Goal: Task Accomplishment & Management: Use online tool/utility

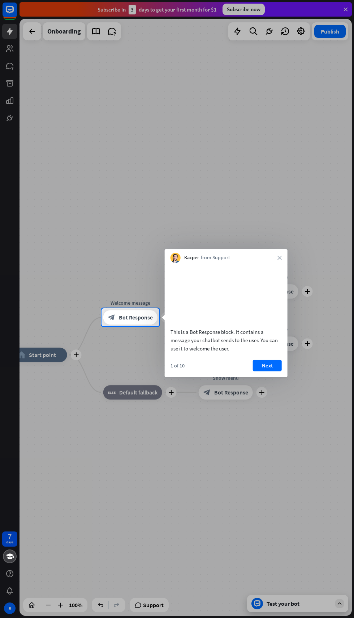
click at [271, 372] on button "Next" at bounding box center [267, 366] width 29 height 12
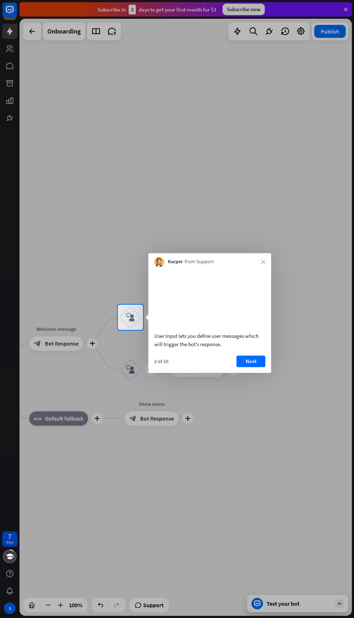
click at [254, 367] on button "Next" at bounding box center [250, 362] width 29 height 12
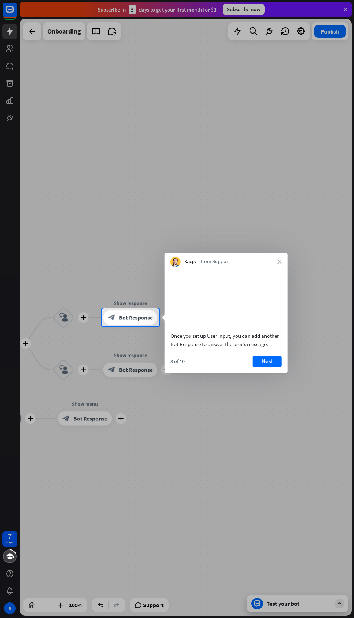
click at [268, 367] on button "Next" at bounding box center [267, 362] width 29 height 12
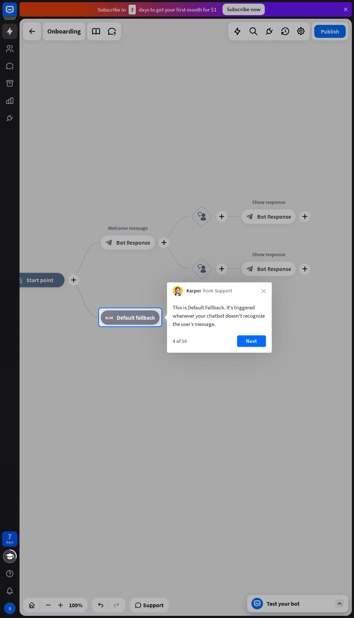
click at [253, 341] on button "Next" at bounding box center [251, 342] width 29 height 12
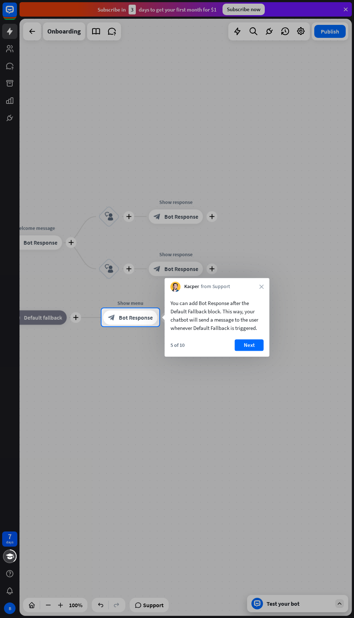
click at [251, 345] on button "Next" at bounding box center [249, 346] width 29 height 12
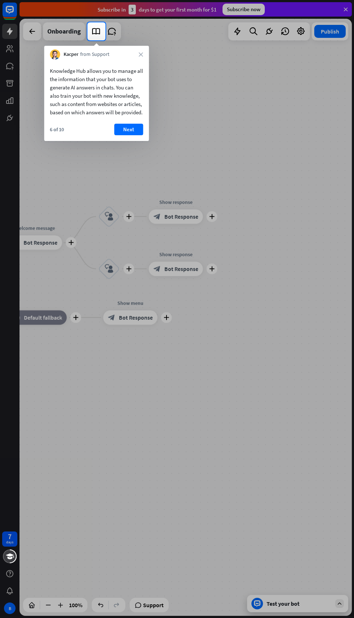
click at [132, 135] on button "Next" at bounding box center [128, 130] width 29 height 12
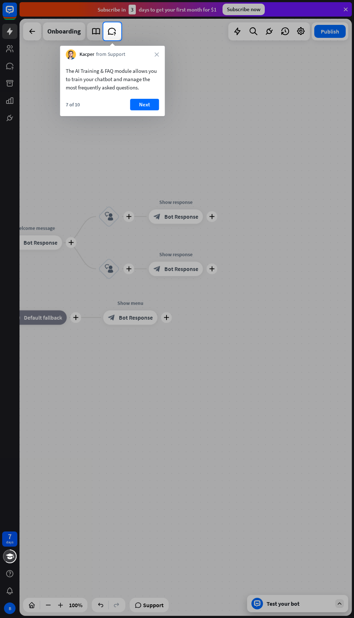
click at [144, 104] on button "Next" at bounding box center [144, 105] width 29 height 12
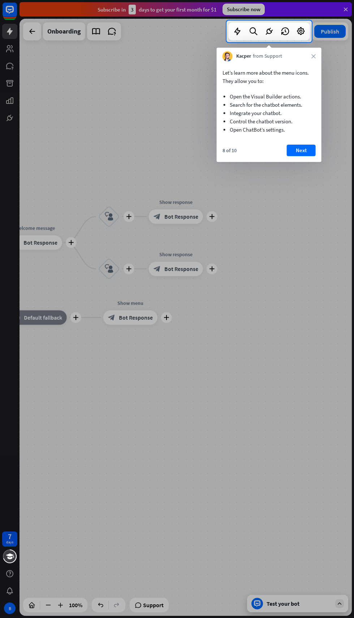
click at [305, 150] on button "Next" at bounding box center [300, 151] width 29 height 12
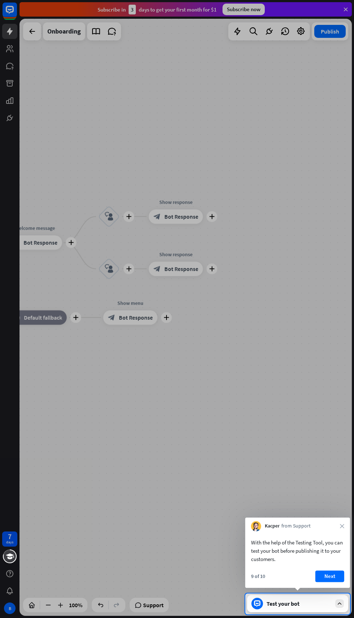
click at [329, 578] on button "Next" at bounding box center [329, 577] width 29 height 12
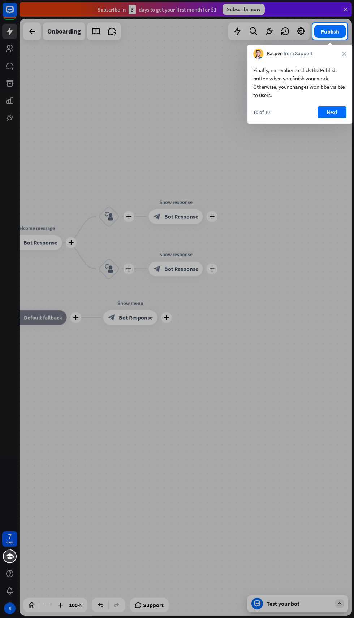
click at [331, 111] on button "Next" at bounding box center [331, 112] width 29 height 12
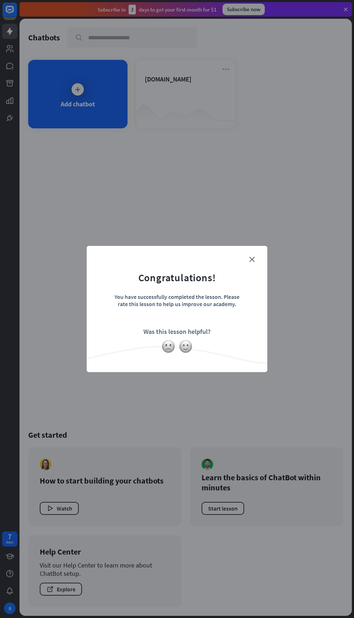
click at [251, 260] on icon "close" at bounding box center [251, 259] width 5 height 5
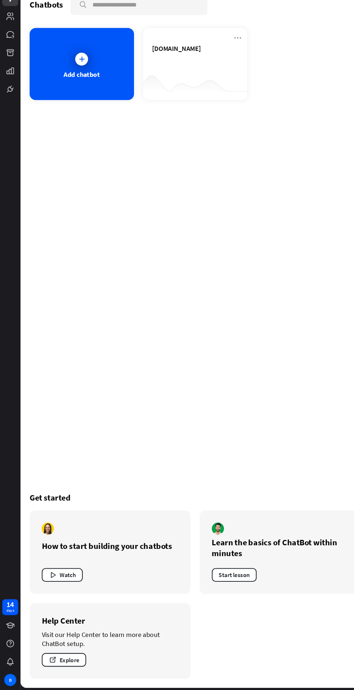
click at [47, 583] on icon "button" at bounding box center [50, 581] width 8 height 8
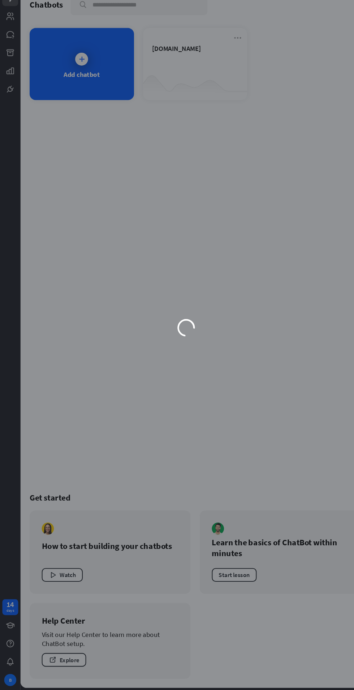
click at [238, 587] on div "loader" at bounding box center [177, 345] width 354 height 690
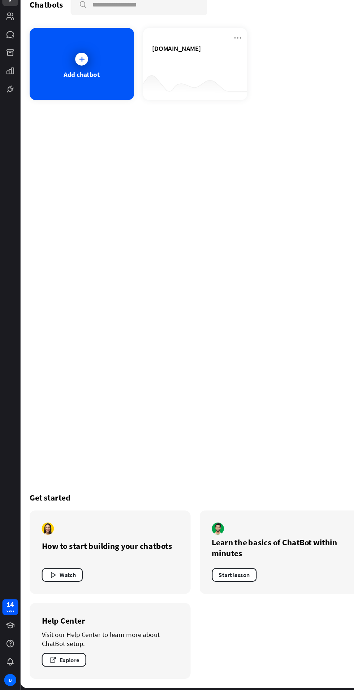
click at [235, 581] on button "Start lesson" at bounding box center [222, 580] width 43 height 13
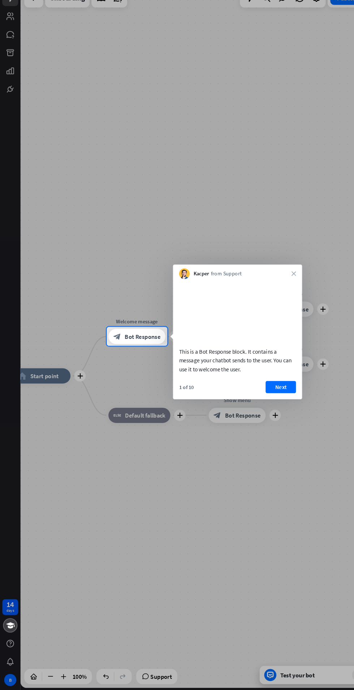
click at [273, 388] on div "This is a Bot Response block. It contains a message your chatbot sends to the u…" at bounding box center [225, 375] width 111 height 25
click at [279, 388] on div "This is a Bot Response block. It contains a message your chatbot sends to the u…" at bounding box center [225, 375] width 111 height 25
click at [159, 618] on div at bounding box center [177, 526] width 354 height 328
click at [278, 406] on button "Next" at bounding box center [267, 401] width 29 height 12
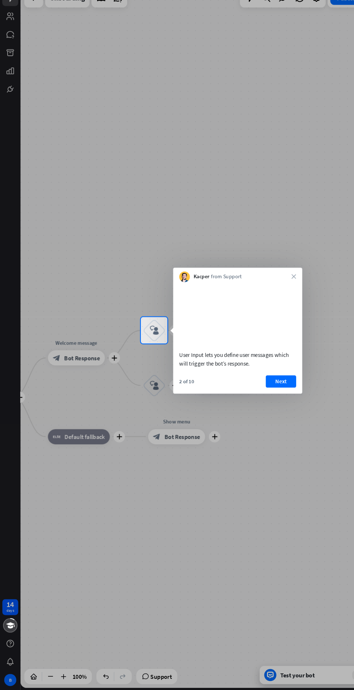
click at [159, 618] on div at bounding box center [177, 525] width 354 height 330
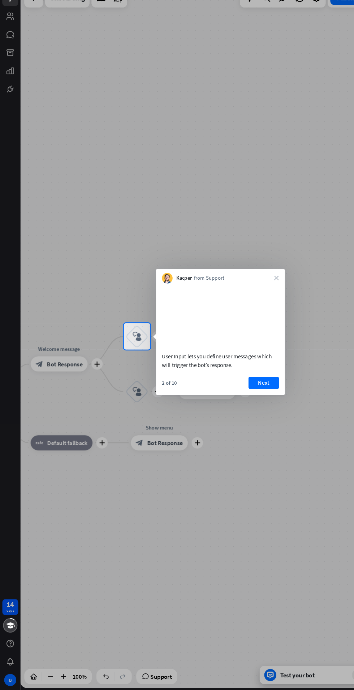
click at [255, 401] on button "Next" at bounding box center [250, 397] width 29 height 12
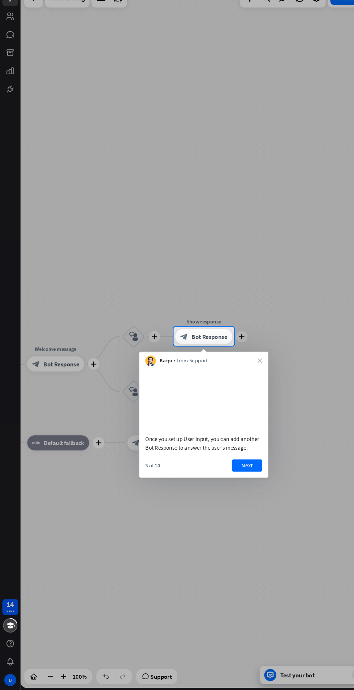
click at [159, 618] on div at bounding box center [177, 526] width 354 height 328
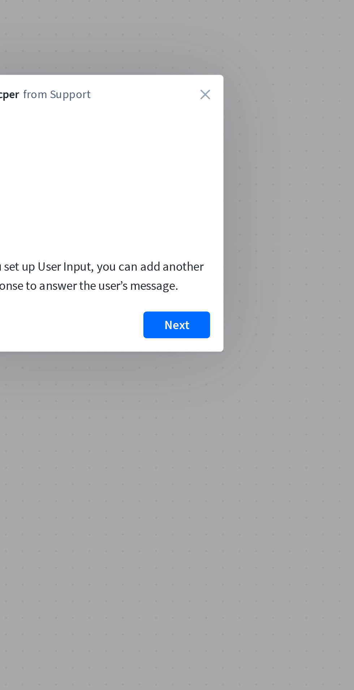
click at [276, 403] on button "Next" at bounding box center [267, 397] width 29 height 12
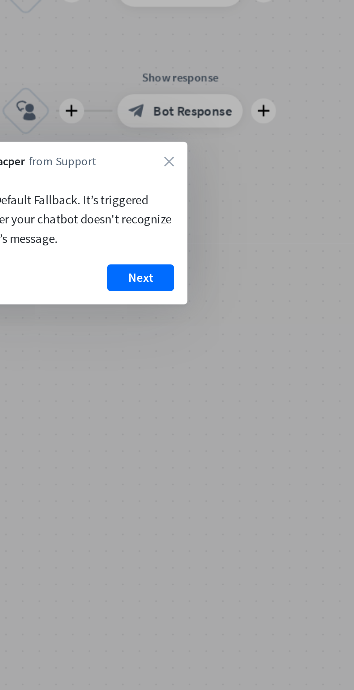
click at [256, 379] on button "Next" at bounding box center [251, 377] width 29 height 12
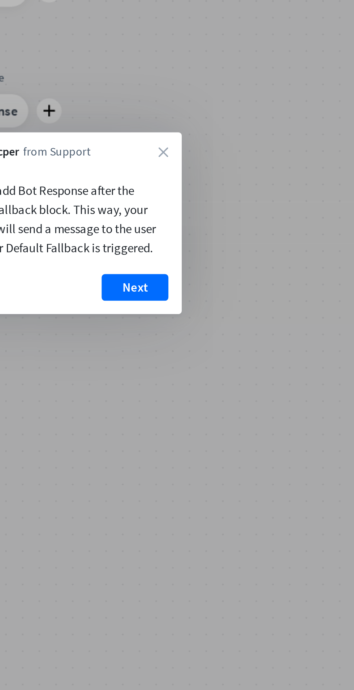
click at [253, 381] on button "Next" at bounding box center [249, 382] width 29 height 12
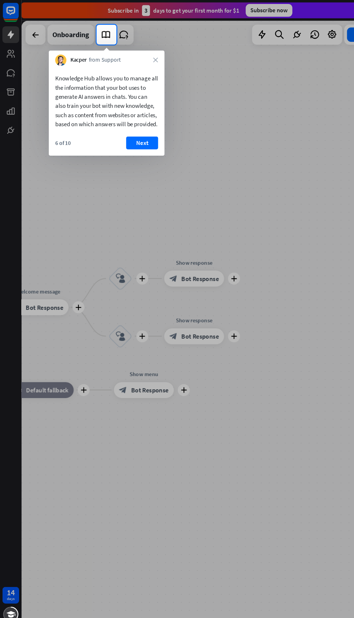
click at [196, 306] on div at bounding box center [177, 329] width 354 height 578
click at [128, 135] on button "Next" at bounding box center [128, 130] width 29 height 12
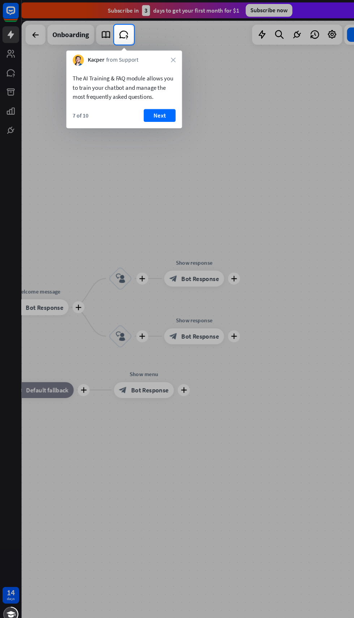
click at [149, 104] on button "Next" at bounding box center [144, 105] width 29 height 12
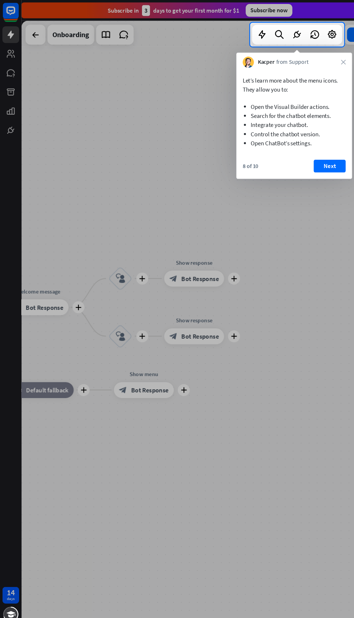
click at [298, 150] on button "Next" at bounding box center [298, 151] width 29 height 12
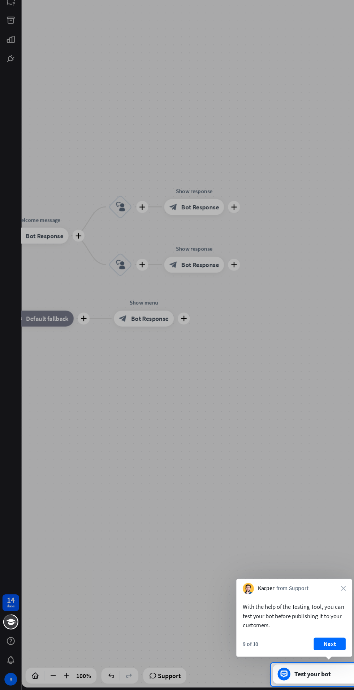
click at [301, 618] on button "Next" at bounding box center [298, 648] width 29 height 12
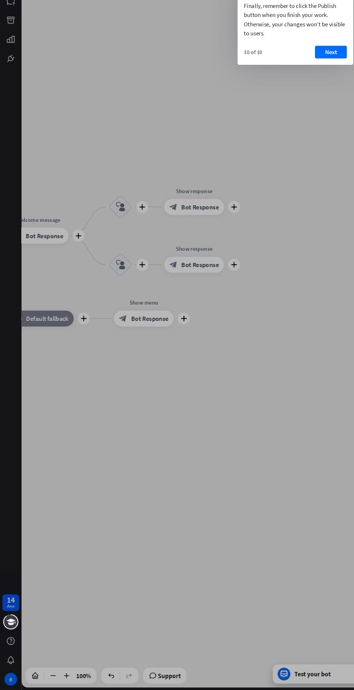
click at [161, 618] on div at bounding box center [177, 365] width 354 height 650
click at [299, 113] on button "Next" at bounding box center [299, 112] width 29 height 12
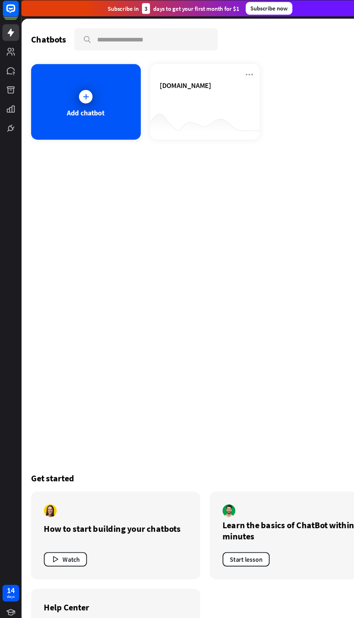
click at [86, 87] on div at bounding box center [78, 89] width 18 height 18
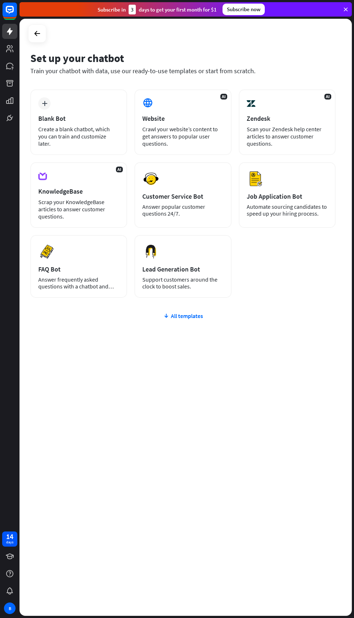
click at [17, 78] on div at bounding box center [9, 83] width 15 height 15
click at [191, 219] on div "Preview Customer Service Bot Answer popular customer questions 24/7." at bounding box center [182, 195] width 97 height 66
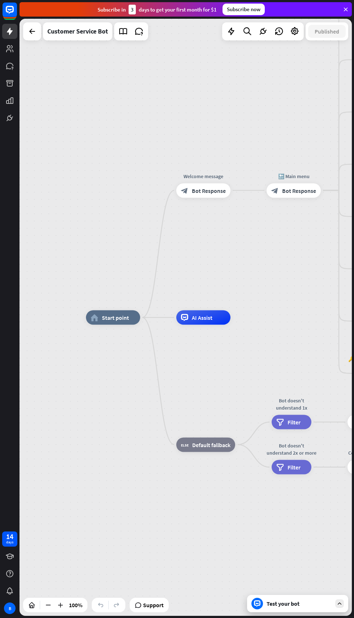
click at [154, 600] on span "Support" at bounding box center [153, 606] width 21 height 12
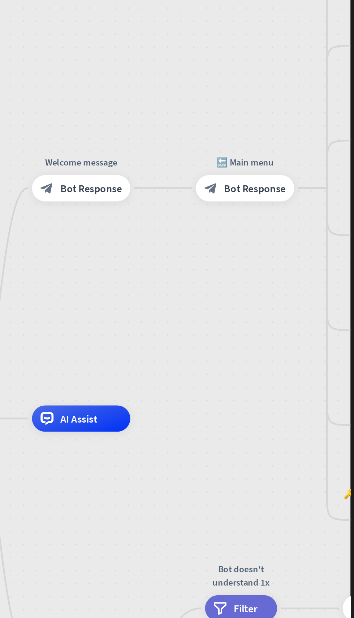
click at [188, 318] on div "AI Assist" at bounding box center [203, 318] width 54 height 14
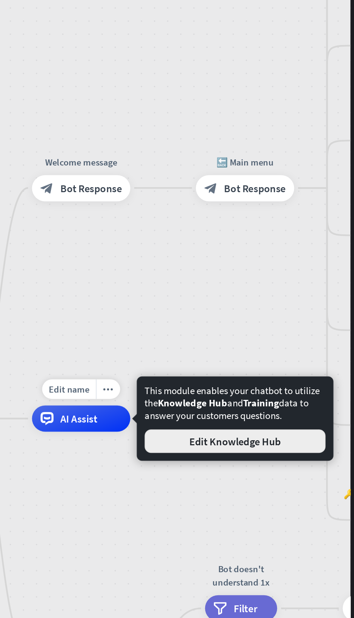
click at [311, 330] on button "Edit Knowledge Hub" at bounding box center [288, 330] width 100 height 13
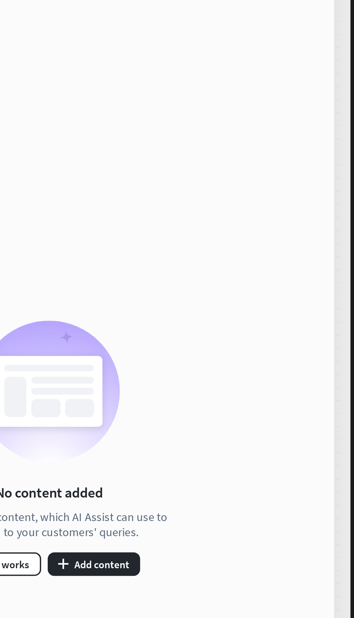
click at [200, 397] on button "plus Add content" at bounding box center [210, 397] width 51 height 13
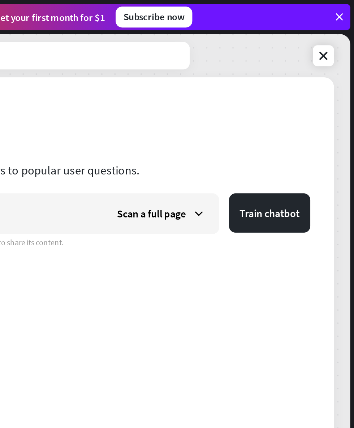
type input "*******"
click at [319, 119] on button "Train chatbot" at bounding box center [307, 117] width 45 height 22
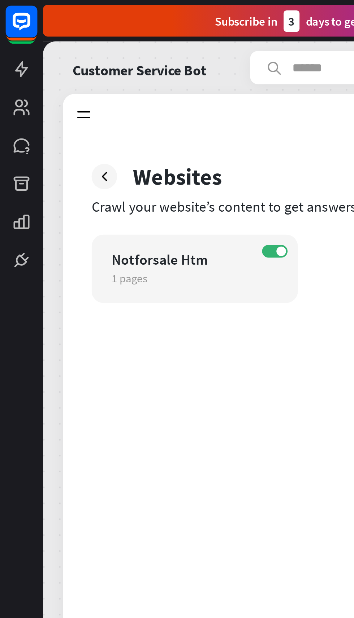
click at [0, 0] on icon at bounding box center [0, 0] width 0 height 0
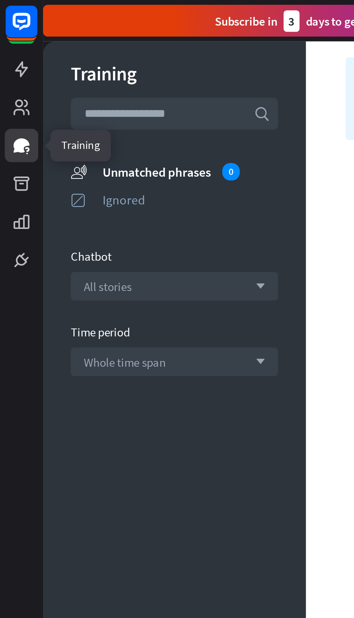
click at [112, 131] on div "All stories arrow_down" at bounding box center [79, 129] width 94 height 13
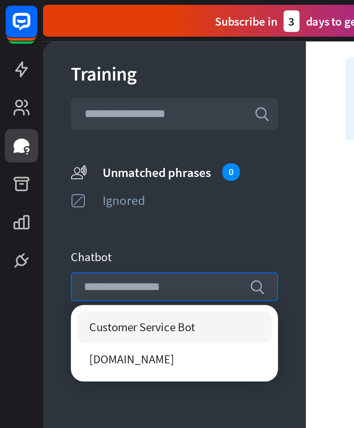
click at [108, 148] on div "Customer Service Bot" at bounding box center [79, 148] width 88 height 14
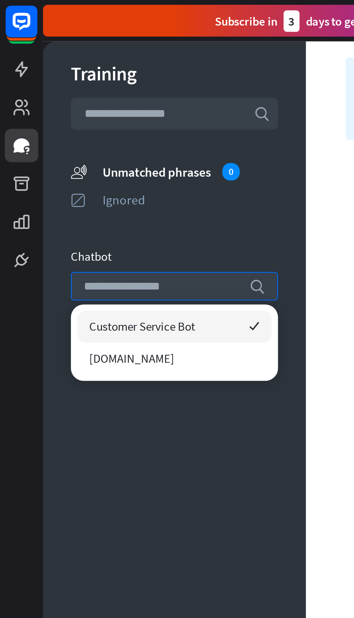
click at [102, 149] on div "Customer Service Bot checked" at bounding box center [79, 148] width 88 height 14
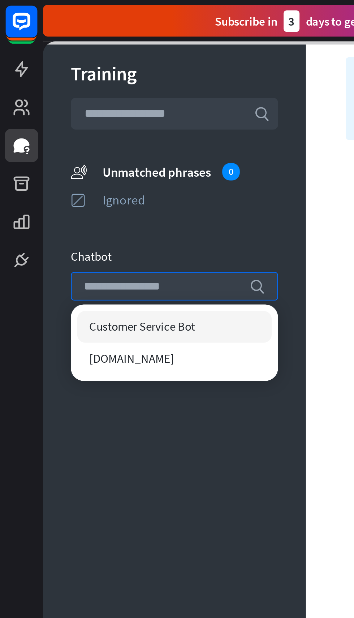
click at [113, 129] on div at bounding box center [185, 318] width 332 height 598
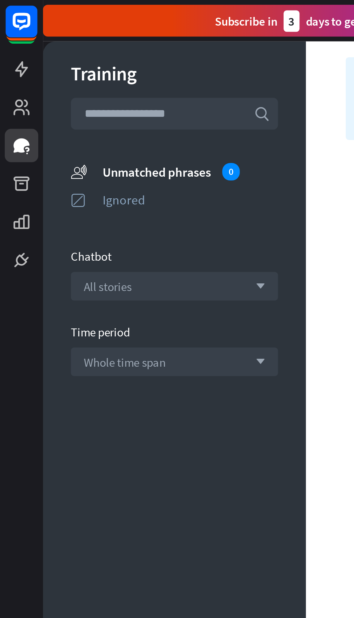
click at [109, 132] on div "All stories arrow_down" at bounding box center [79, 129] width 94 height 13
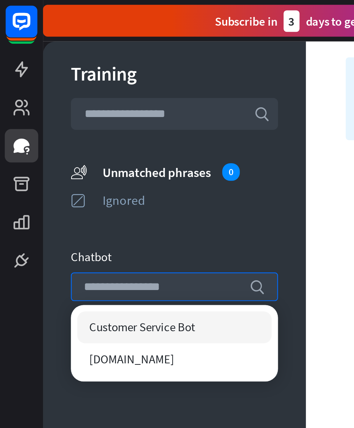
click at [105, 150] on div "Customer Service Bot" at bounding box center [79, 148] width 88 height 14
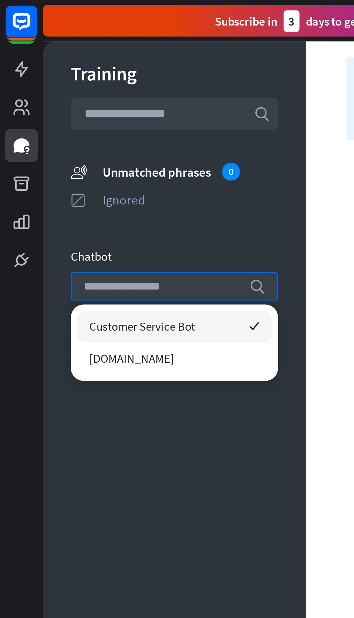
click at [99, 210] on div "Training search unmatched_phrases Unmatched phrases 0 ignored Ignored Chatbot s…" at bounding box center [78, 318] width 119 height 598
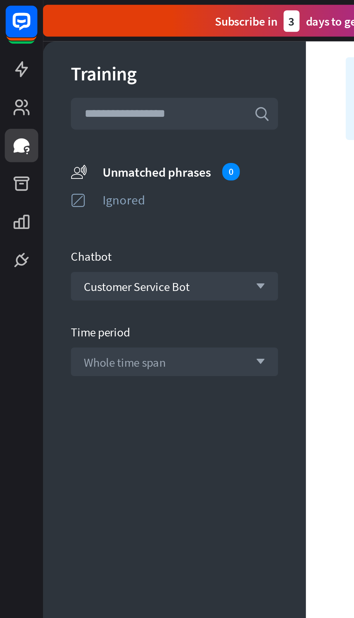
click at [108, 170] on div "Whole time span arrow_down" at bounding box center [79, 164] width 94 height 13
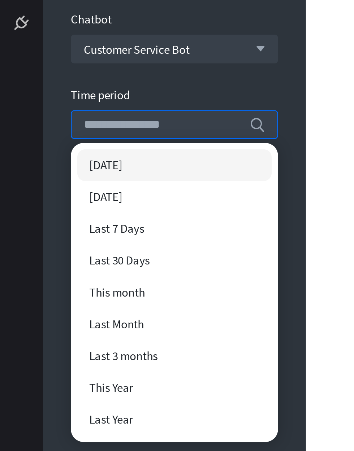
click at [113, 181] on div "[DATE]" at bounding box center [79, 182] width 88 height 14
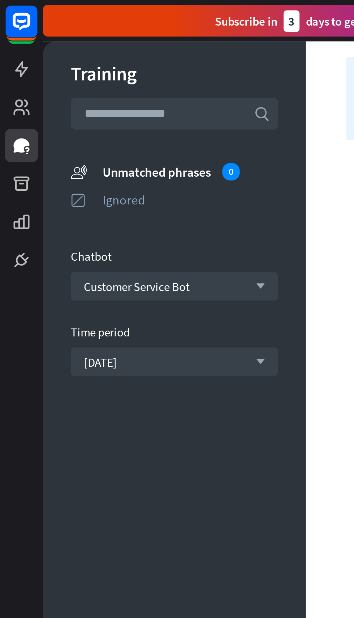
click at [111, 130] on div "Customer Service Bot arrow_down" at bounding box center [79, 129] width 94 height 13
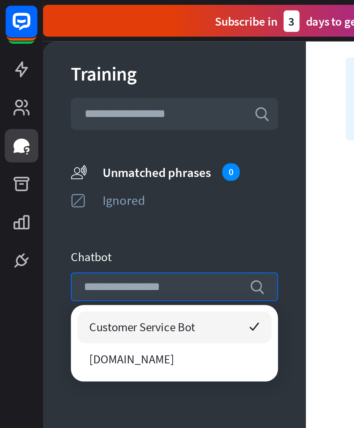
click at [109, 150] on div "Customer Service Bot checked" at bounding box center [79, 148] width 88 height 14
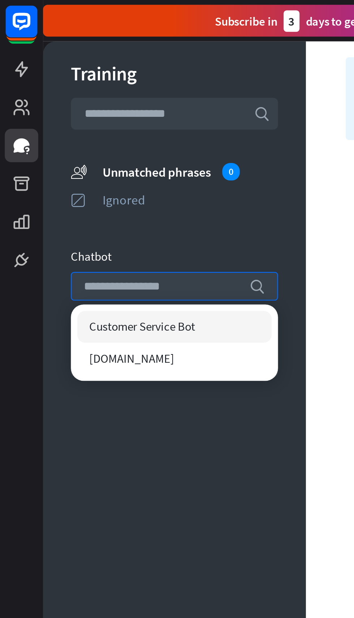
click at [104, 166] on div "[DOMAIN_NAME]" at bounding box center [79, 163] width 88 height 14
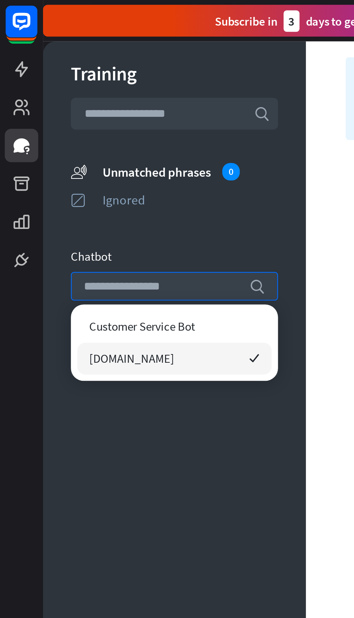
click at [84, 165] on div "[DOMAIN_NAME] checked" at bounding box center [79, 163] width 88 height 14
click at [61, 163] on span "[DOMAIN_NAME]" at bounding box center [59, 162] width 39 height 7
click at [56, 165] on span "[DOMAIN_NAME]" at bounding box center [59, 162] width 39 height 7
click at [12, 13] on rect at bounding box center [10, 10] width 14 height 14
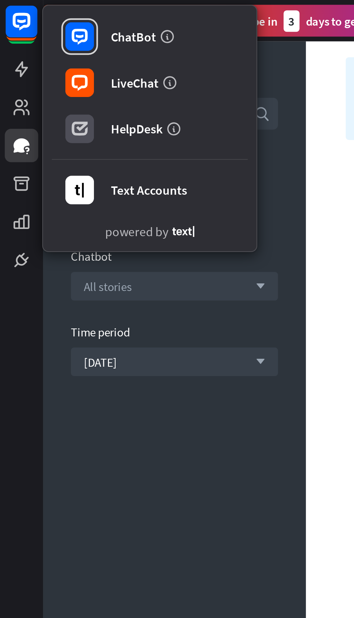
click at [71, 36] on div "LiveChat" at bounding box center [61, 37] width 22 height 7
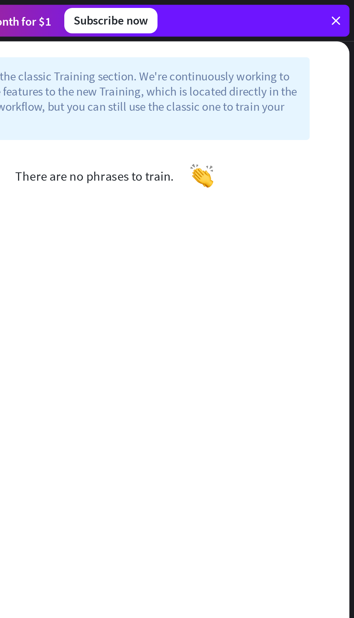
click at [255, 8] on div "Subscribe now" at bounding box center [243, 10] width 42 height 12
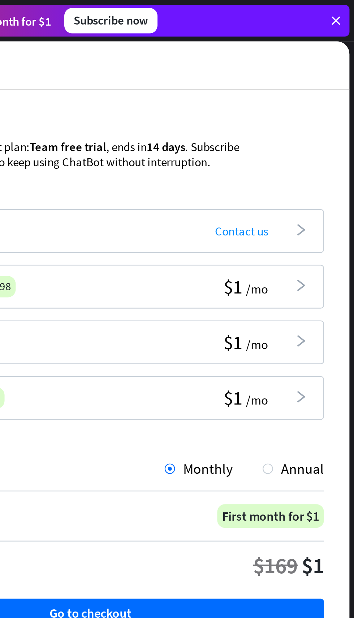
click at [328, 106] on icon "arrowhead_right" at bounding box center [330, 104] width 6 height 6
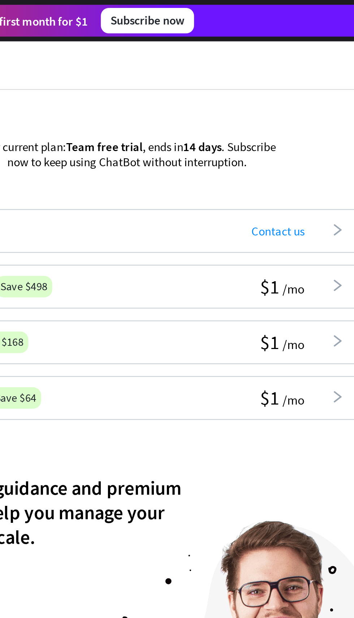
click at [313, 106] on span "Contact us" at bounding box center [302, 104] width 24 height 7
click at [325, 104] on div "Contact us arrowhead_right" at bounding box center [311, 104] width 42 height 7
click at [317, 108] on div "Enterprise Contact us arrowhead_right" at bounding box center [233, 105] width 211 height 20
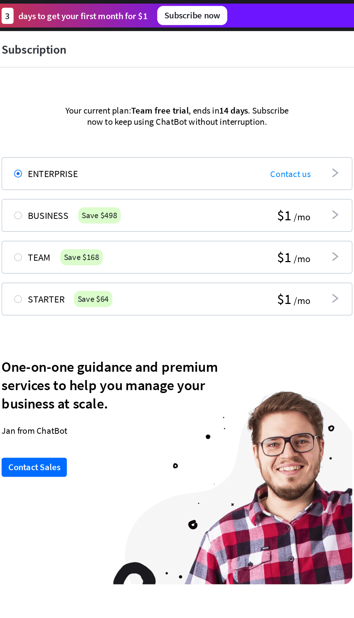
click at [310, 154] on span "/mo" at bounding box center [310, 157] width 10 height 8
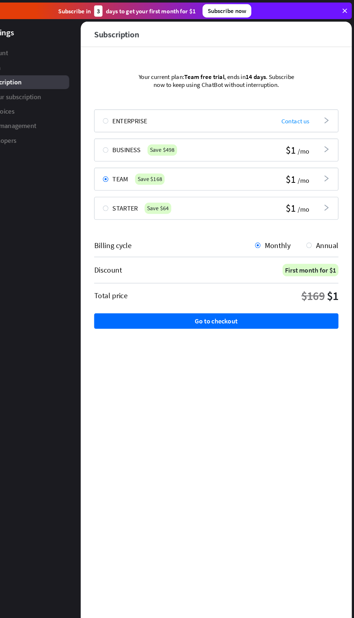
click at [281, 280] on button "Go to checkout" at bounding box center [233, 278] width 211 height 13
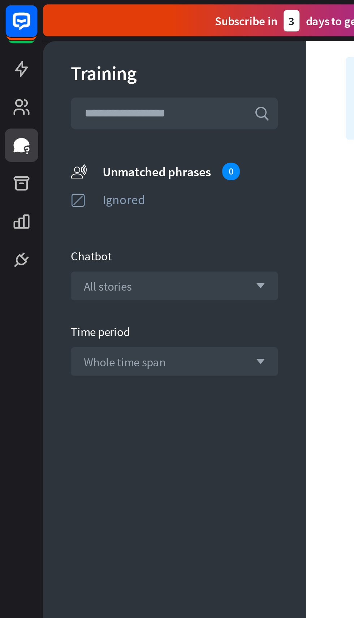
click at [0, 0] on icon at bounding box center [0, 0] width 0 height 0
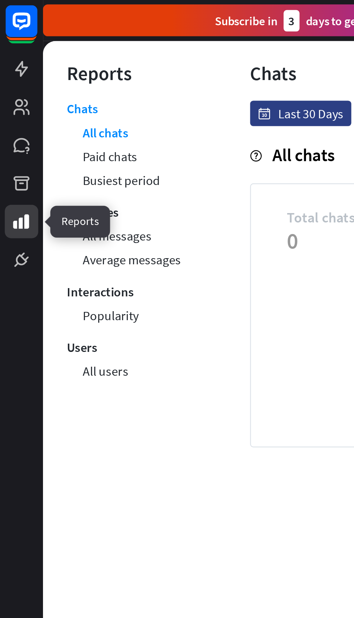
click at [0, 0] on icon at bounding box center [0, 0] width 0 height 0
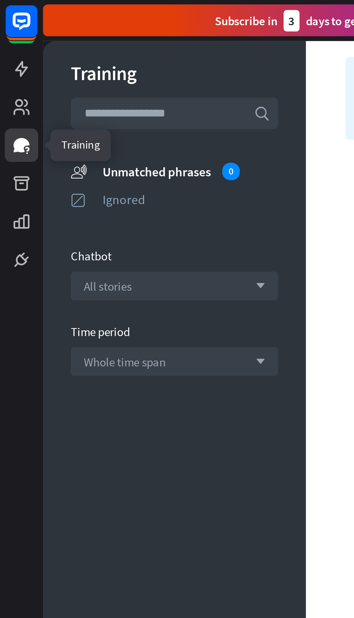
click at [0, 0] on icon at bounding box center [0, 0] width 0 height 0
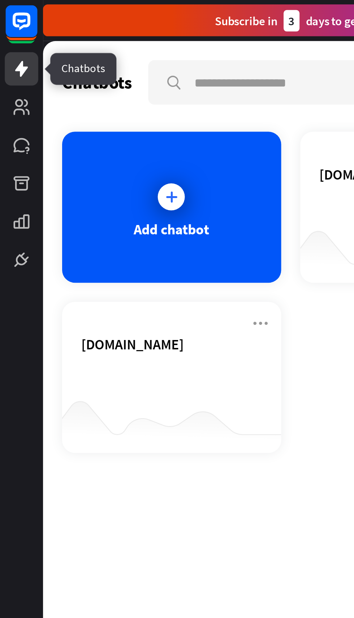
click at [90, 96] on div "Add chatbot" at bounding box center [77, 94] width 99 height 69
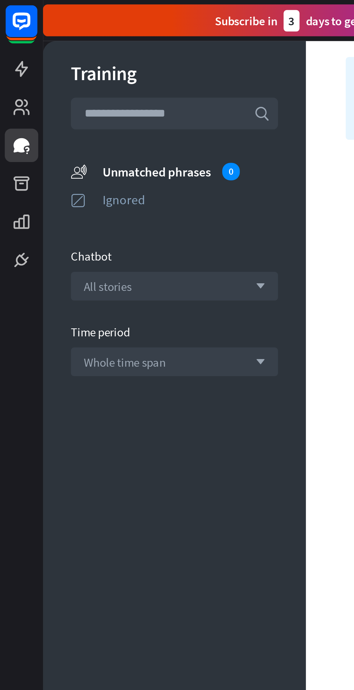
click at [116, 133] on div "All stories arrow_down" at bounding box center [79, 129] width 94 height 13
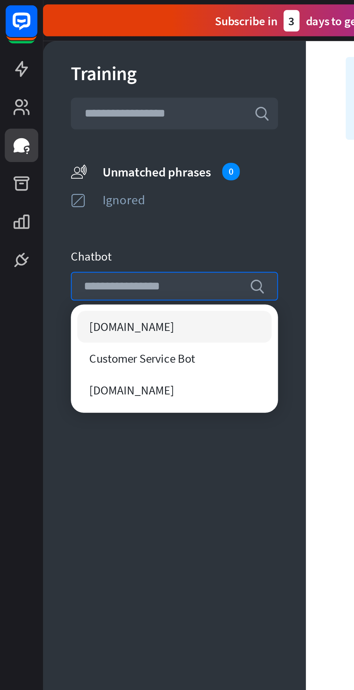
click at [105, 165] on div "Customer Service Bot" at bounding box center [79, 163] width 88 height 14
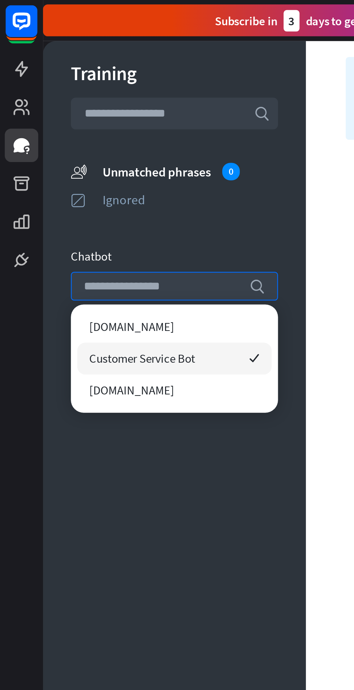
click at [97, 177] on div "[DOMAIN_NAME]" at bounding box center [79, 177] width 88 height 14
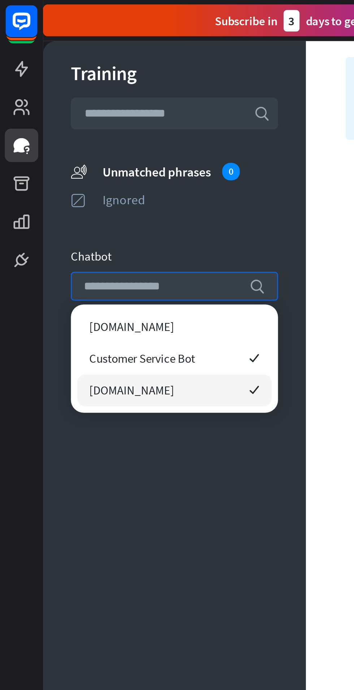
click at [102, 162] on div "Customer Service Bot checked" at bounding box center [79, 163] width 88 height 14
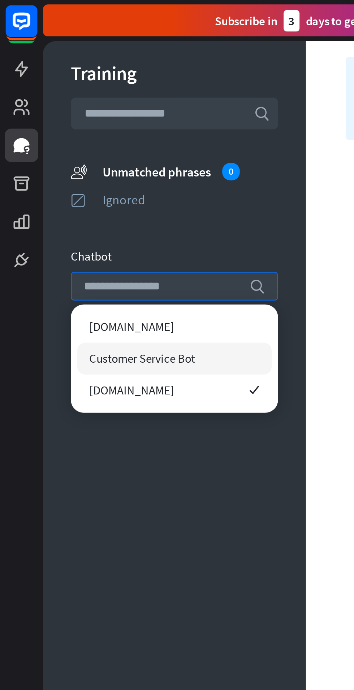
click at [119, 129] on icon "search" at bounding box center [116, 129] width 7 height 7
click at [82, 151] on div "[DOMAIN_NAME]" at bounding box center [79, 148] width 88 height 14
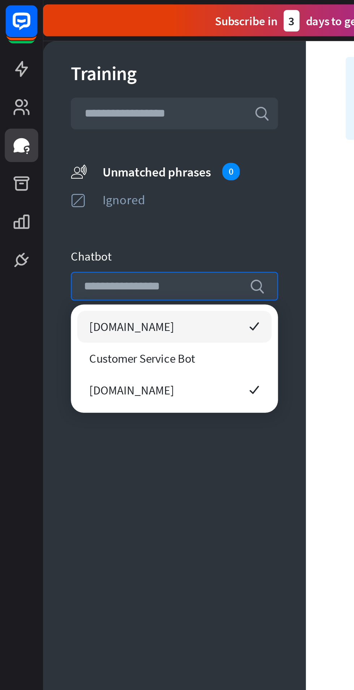
click at [64, 180] on div "[DOMAIN_NAME] checked" at bounding box center [79, 177] width 88 height 14
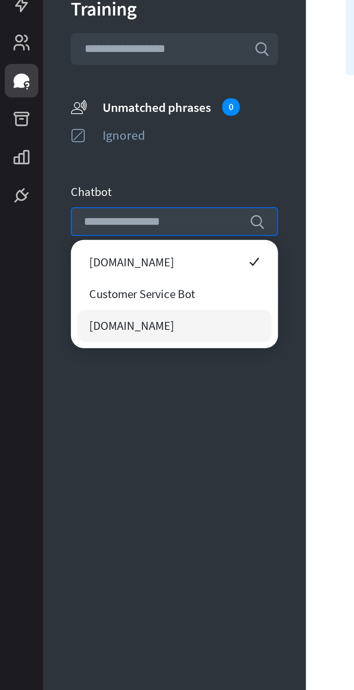
click at [104, 73] on div "unmatched_phrases Unmatched phrases 0" at bounding box center [79, 77] width 94 height 9
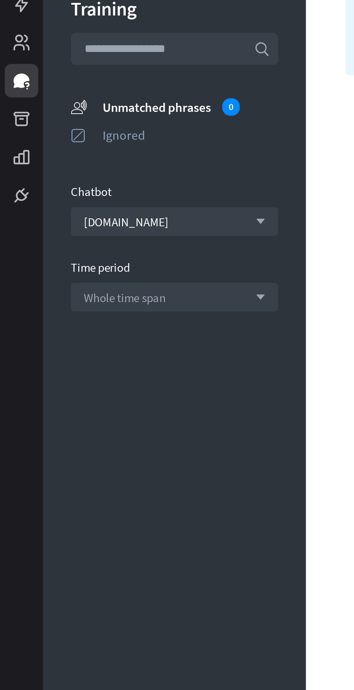
click at [117, 166] on icon "arrow_down" at bounding box center [116, 164] width 8 height 4
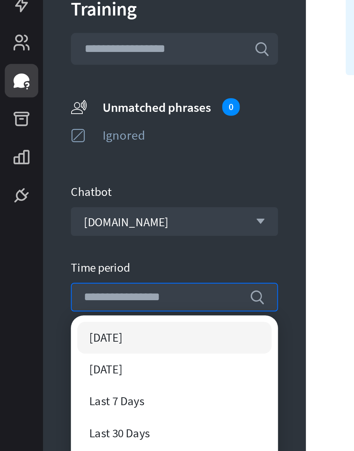
click at [106, 181] on div "[DATE]" at bounding box center [79, 182] width 88 height 14
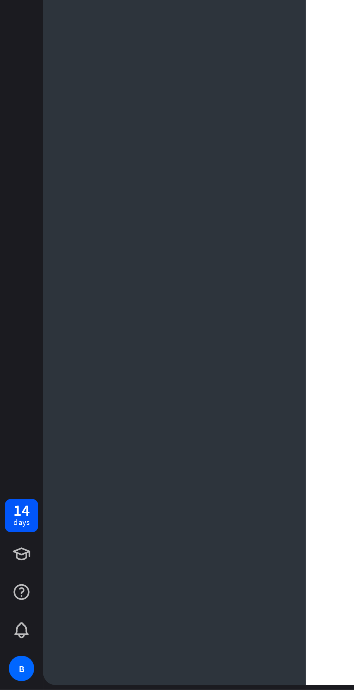
click at [15, 618] on div "B" at bounding box center [10, 680] width 12 height 12
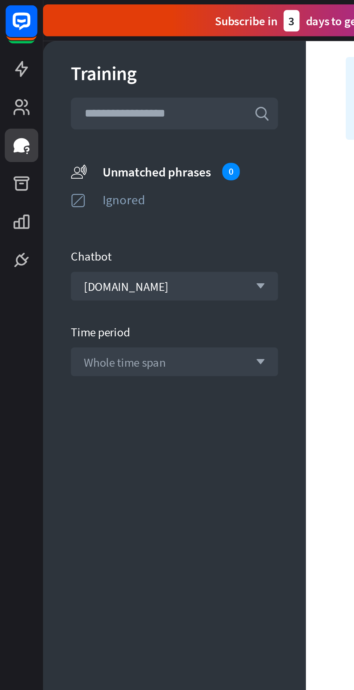
click at [143, 18] on div "Subscribe [DATE] to get your first month for $1 Subscribe now" at bounding box center [186, 9] width 334 height 19
click at [143, 7] on div "Subscribe [DATE] to get your first month for $1" at bounding box center [156, 10] width 119 height 10
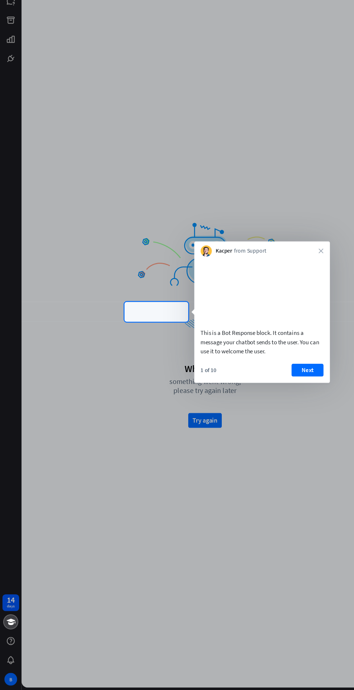
click at [139, 618] on div at bounding box center [177, 522] width 354 height 333
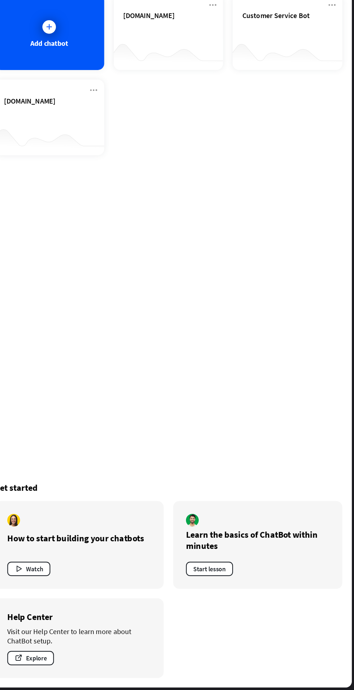
click at [91, 618] on div "Help Center Visit our Help Center to learn more about ChatBot setup. Explore" at bounding box center [104, 643] width 153 height 72
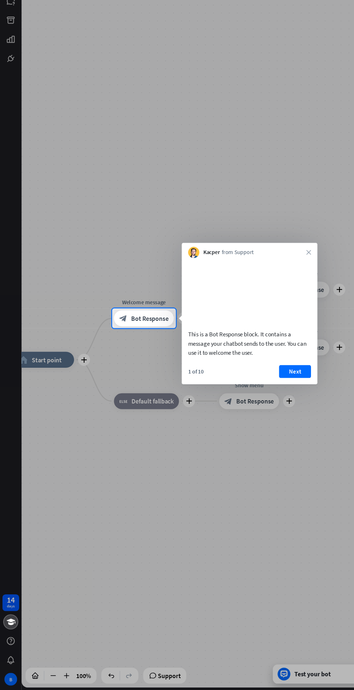
click at [265, 407] on button "Next" at bounding box center [267, 401] width 29 height 12
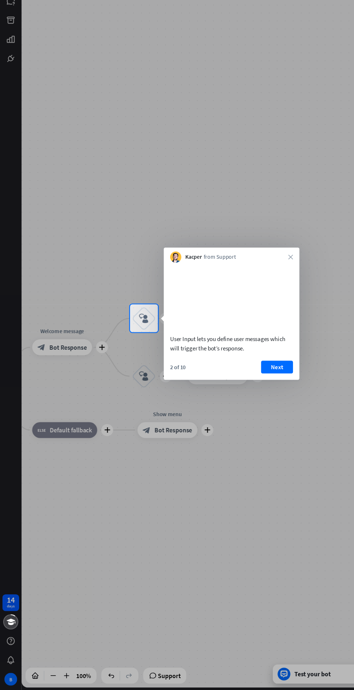
click at [250, 403] on button "Next" at bounding box center [250, 397] width 29 height 12
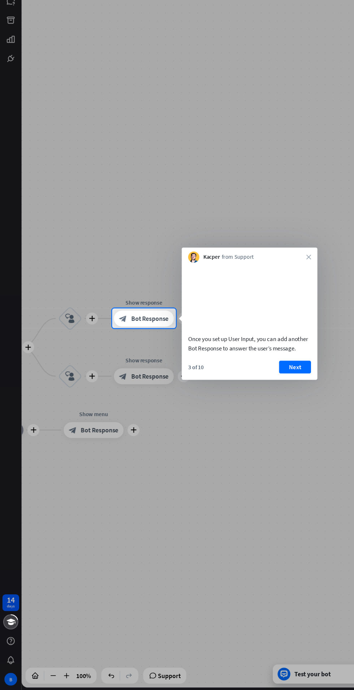
click at [270, 384] on div "Once you set up User Input, you can add another Bot Response to answer the user…" at bounding box center [225, 376] width 111 height 17
click at [268, 403] on button "Next" at bounding box center [267, 397] width 29 height 12
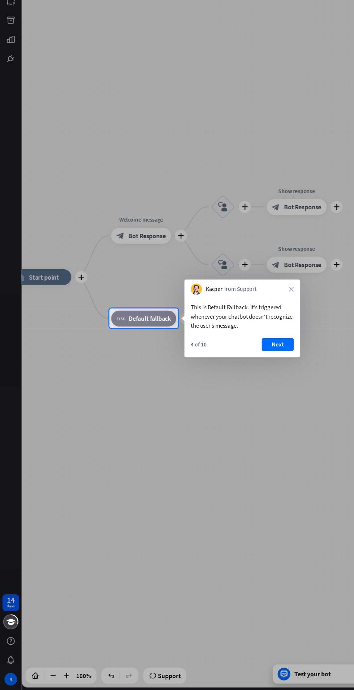
click at [256, 378] on button "Next" at bounding box center [251, 377] width 29 height 12
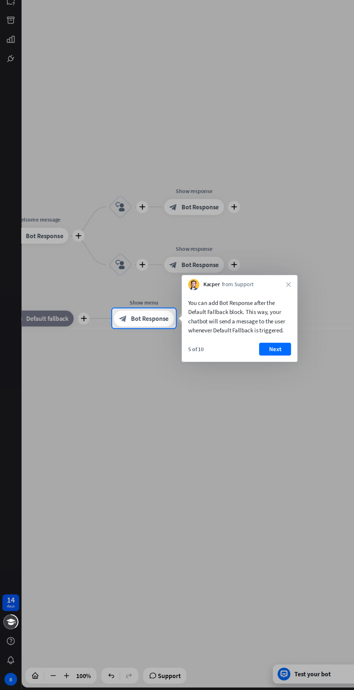
click at [250, 382] on button "Next" at bounding box center [249, 382] width 29 height 12
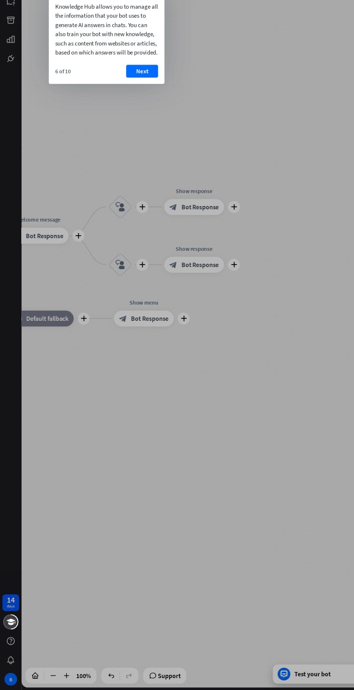
click at [141, 135] on button "Next" at bounding box center [128, 130] width 29 height 12
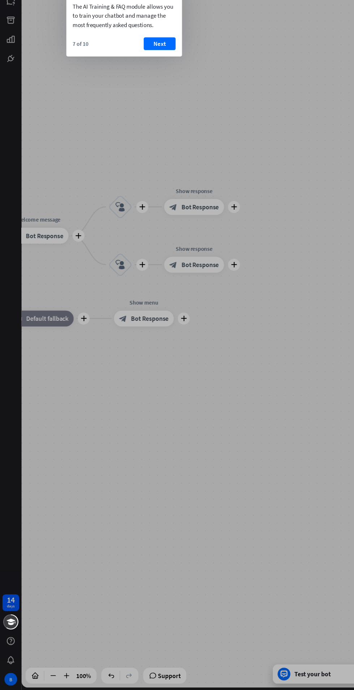
click at [158, 108] on button "Next" at bounding box center [144, 105] width 29 height 12
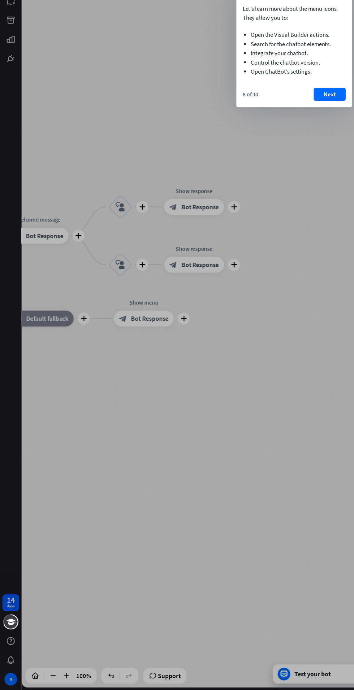
click at [297, 149] on button "Next" at bounding box center [298, 151] width 29 height 12
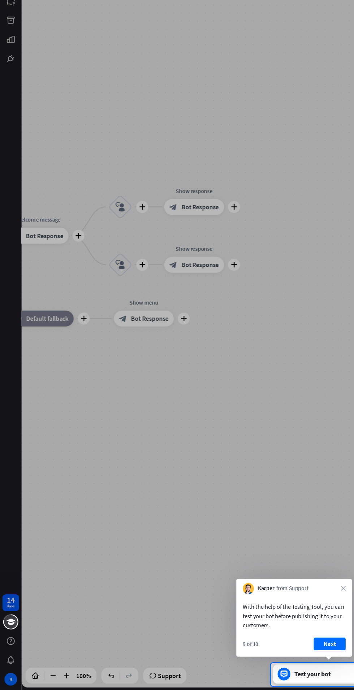
click at [189, 318] on div at bounding box center [177, 332] width 354 height 665
click at [48, 356] on div at bounding box center [177, 332] width 354 height 665
click at [154, 618] on div at bounding box center [122, 675] width 245 height 21
click at [168, 618] on div at bounding box center [122, 675] width 245 height 21
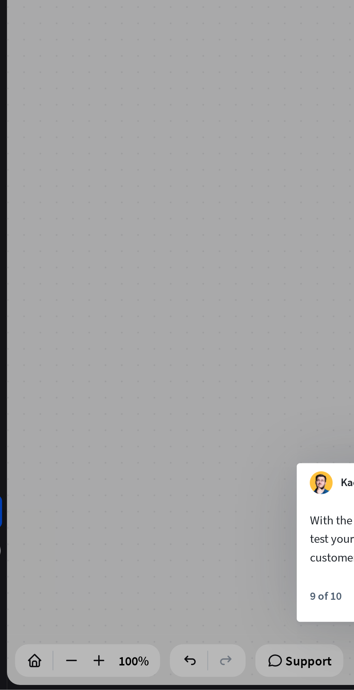
click at [151, 618] on div at bounding box center [122, 675] width 245 height 21
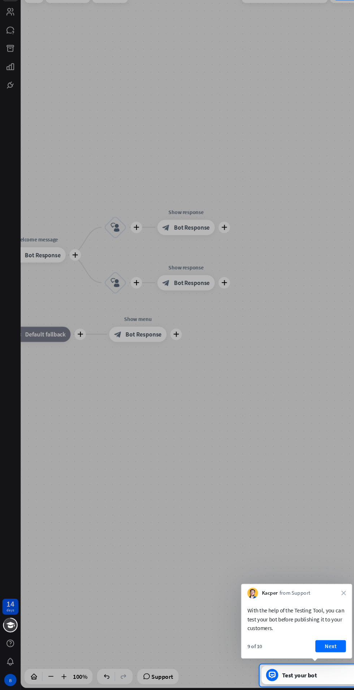
click at [160, 618] on div at bounding box center [122, 675] width 245 height 21
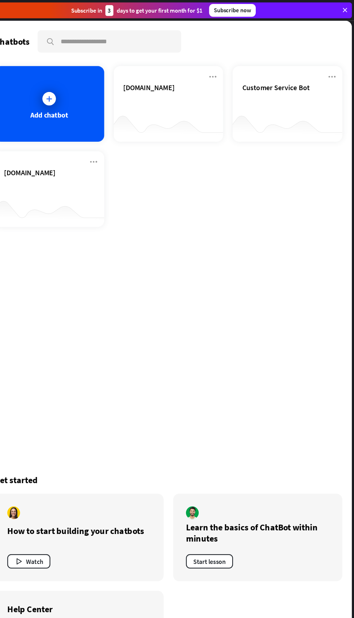
click at [307, 82] on span "Customer Service Bot" at bounding box center [282, 79] width 61 height 8
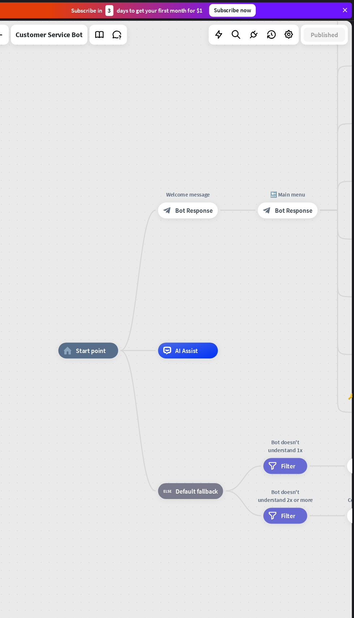
click at [285, 26] on div at bounding box center [278, 31] width 14 height 14
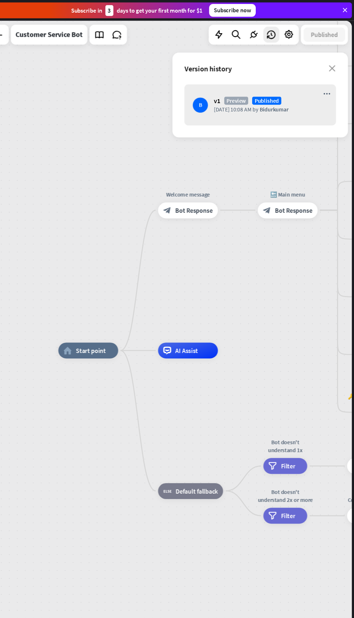
click at [334, 64] on icon "close" at bounding box center [334, 62] width 6 height 6
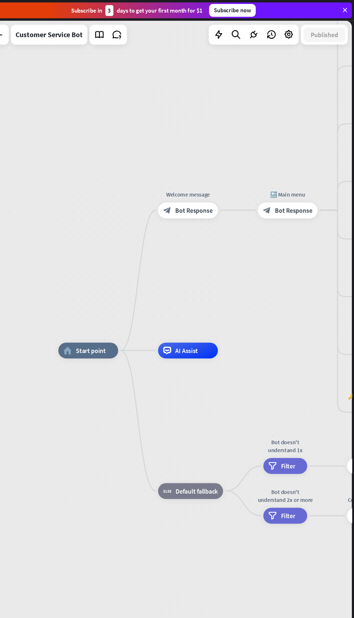
click at [345, 9] on icon at bounding box center [345, 9] width 6 height 6
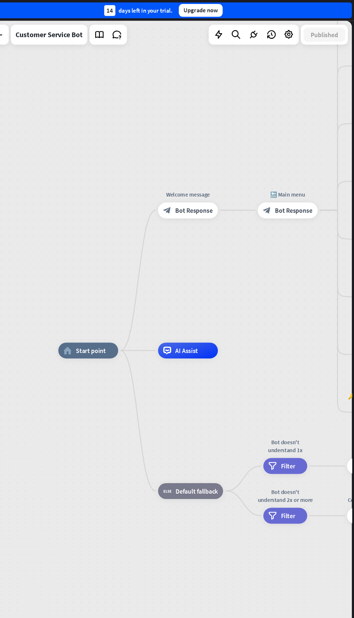
click at [137, 31] on icon at bounding box center [138, 31] width 9 height 9
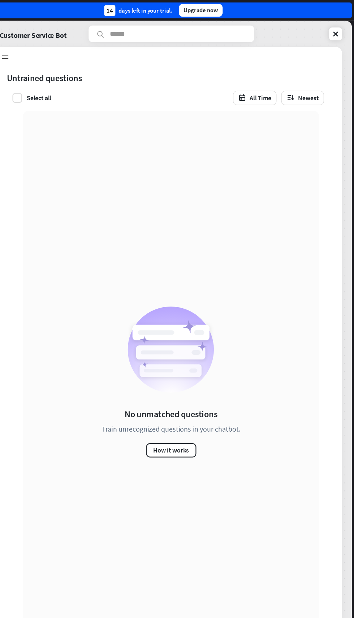
click at [49, 88] on label at bounding box center [48, 88] width 9 height 9
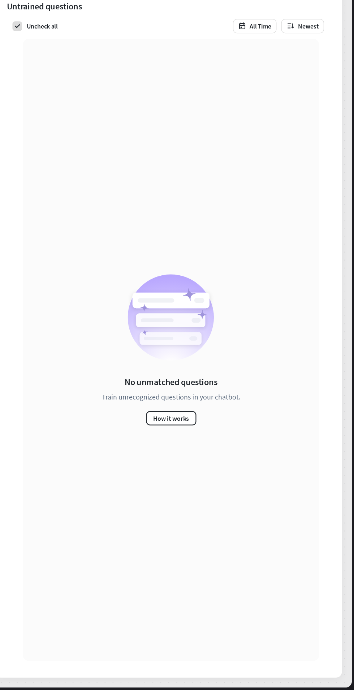
click at [202, 444] on button "How it works" at bounding box center [187, 443] width 45 height 13
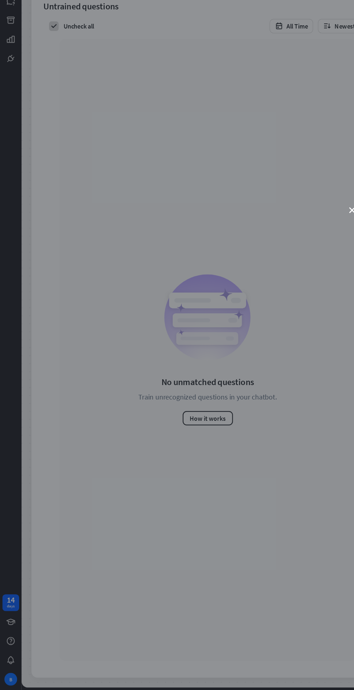
click at [18, 79] on div "close" at bounding box center [177, 345] width 354 height 690
